Goal: Information Seeking & Learning: Learn about a topic

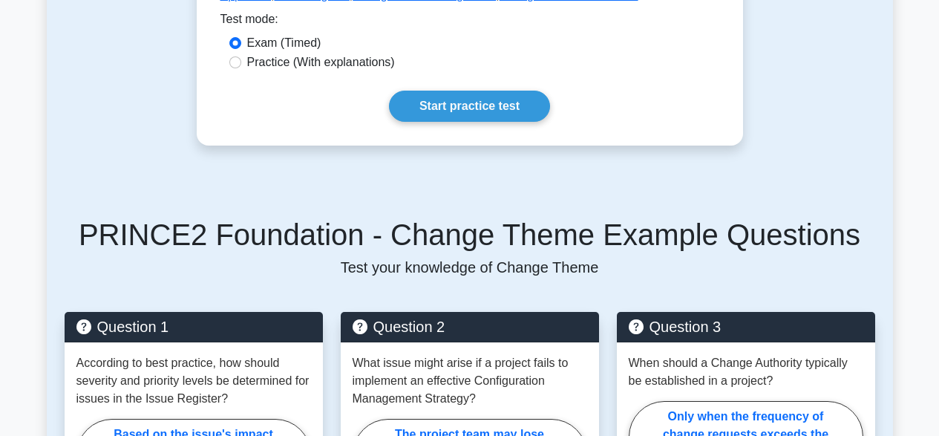
scroll to position [668, 0]
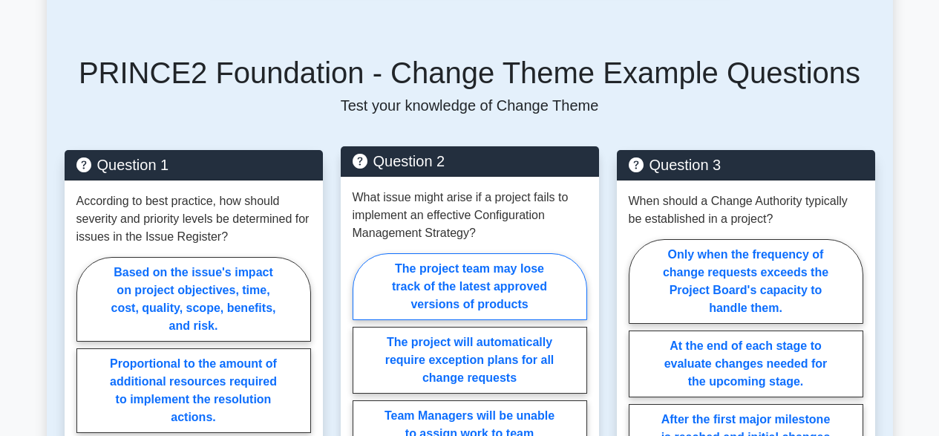
click at [415, 280] on label "The project team may lose track of the latest approved versions of products" at bounding box center [469, 286] width 234 height 67
click at [362, 396] on input "The project team may lose track of the latest approved versions of products" at bounding box center [357, 401] width 10 height 10
radio input "true"
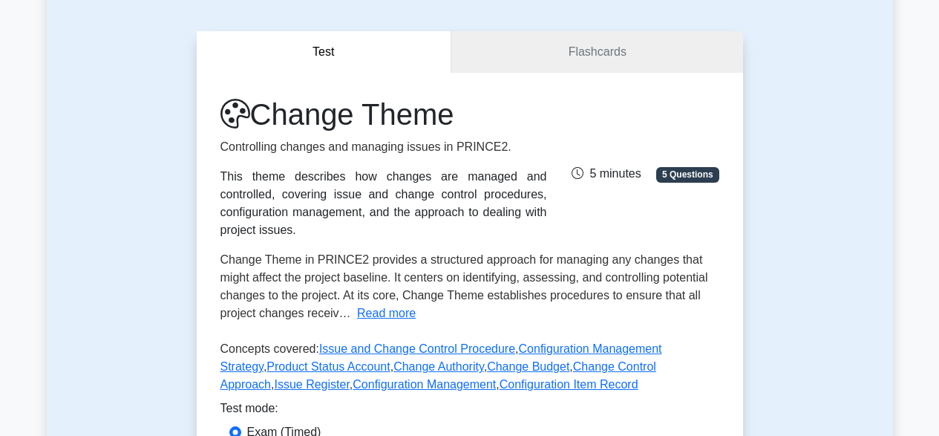
scroll to position [0, 0]
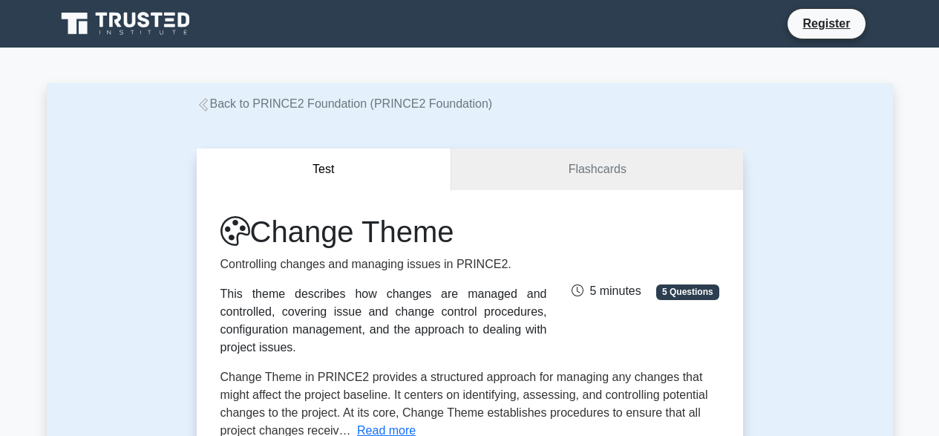
click at [278, 108] on link "Back to PRINCE2 Foundation (PRINCE2 Foundation)" at bounding box center [345, 103] width 296 height 13
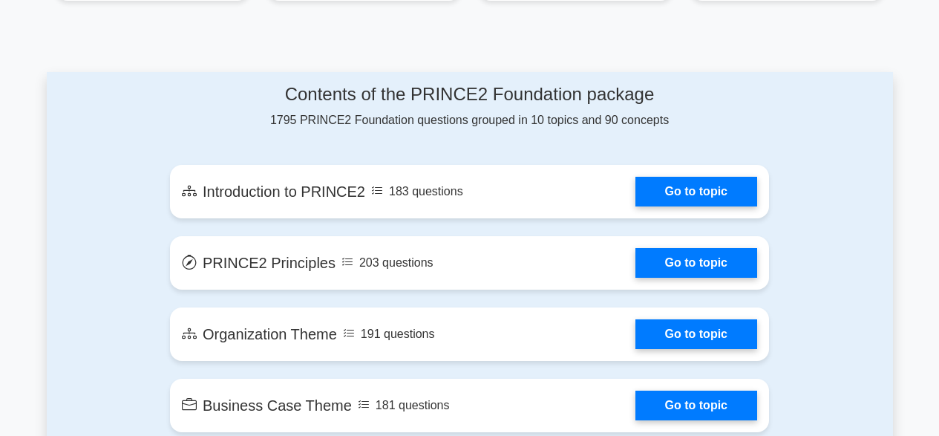
scroll to position [890, 0]
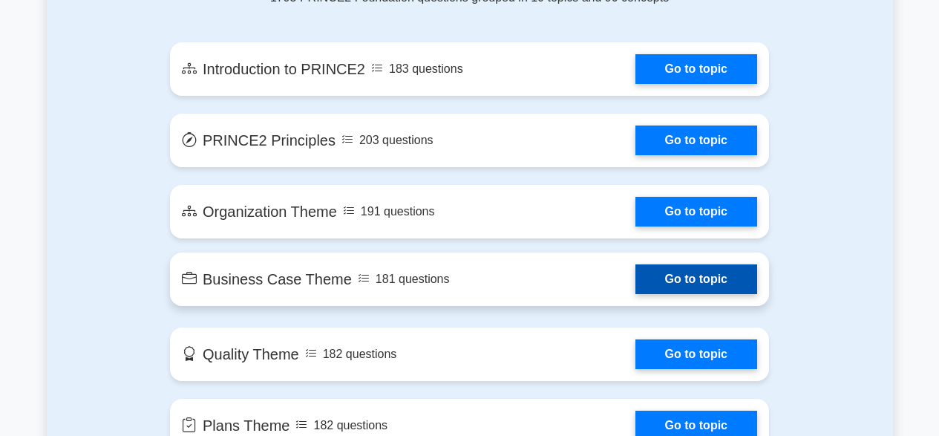
click at [660, 271] on link "Go to topic" at bounding box center [696, 279] width 122 height 30
